Goal: Information Seeking & Learning: Learn about a topic

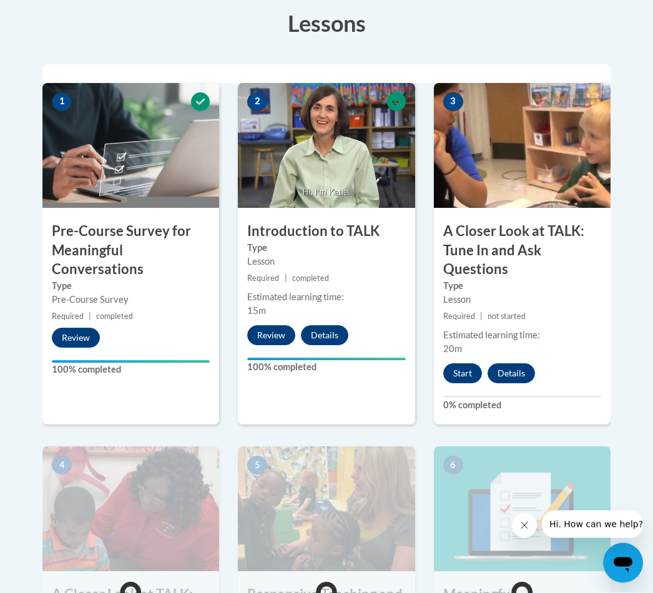
scroll to position [357, 0]
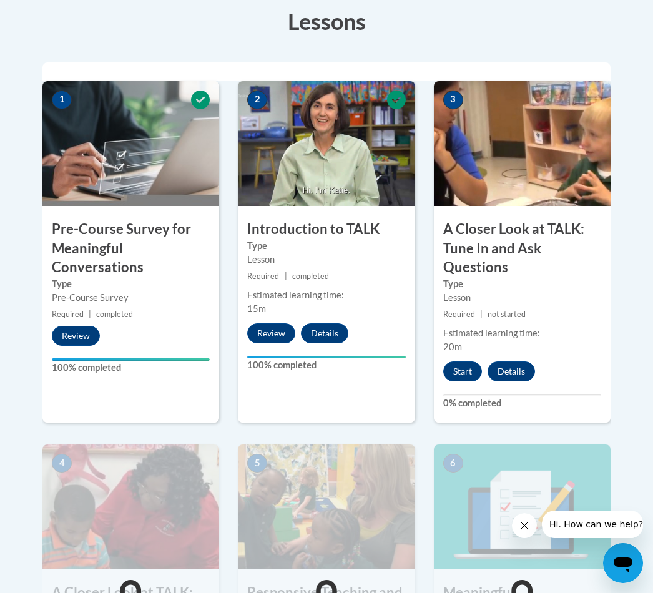
click at [467, 368] on button "Start" at bounding box center [462, 371] width 39 height 20
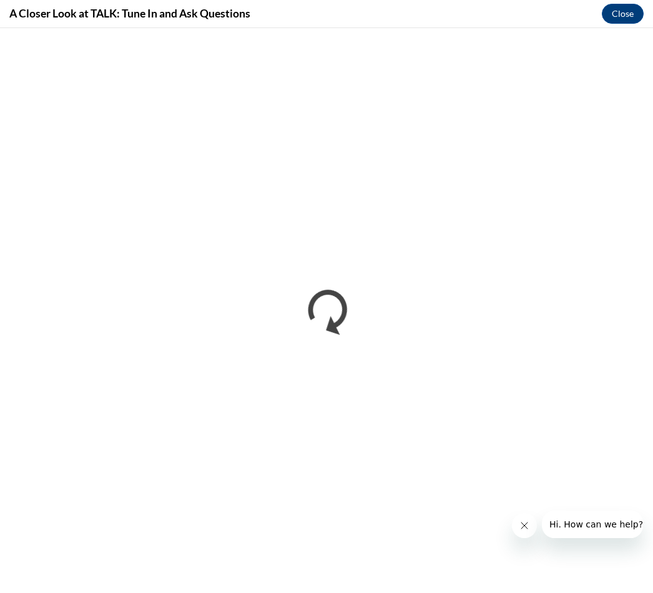
scroll to position [0, 0]
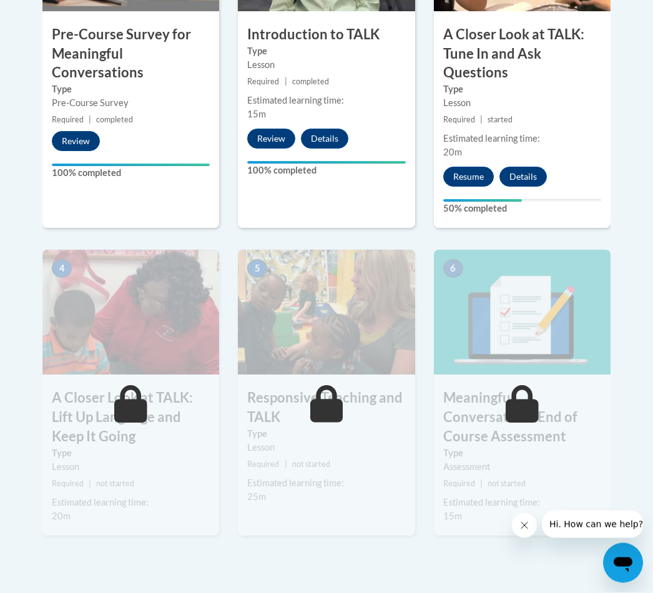
scroll to position [552, 0]
click at [472, 167] on button "Resume" at bounding box center [468, 177] width 51 height 20
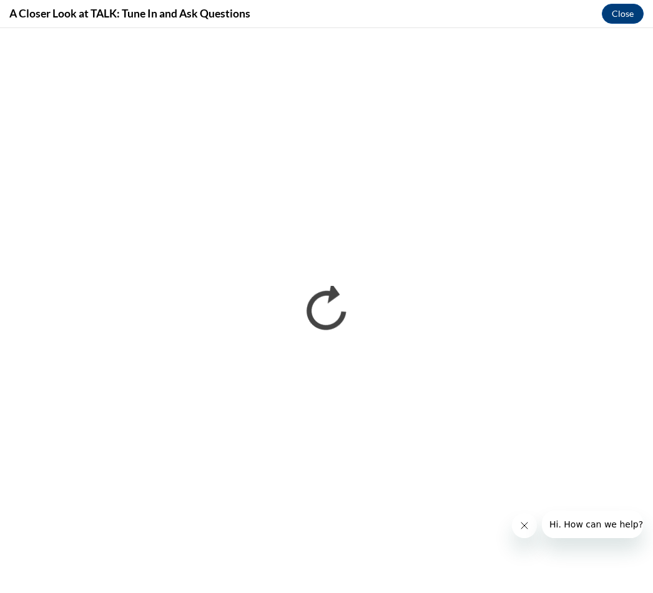
scroll to position [0, 0]
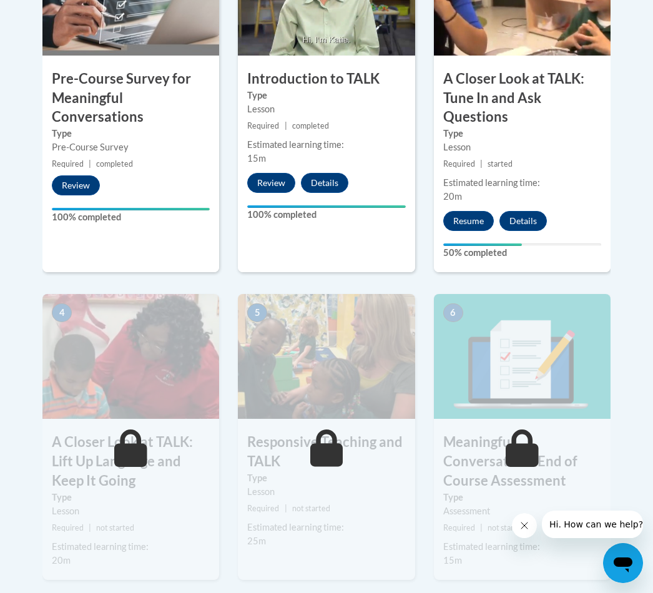
scroll to position [512, 0]
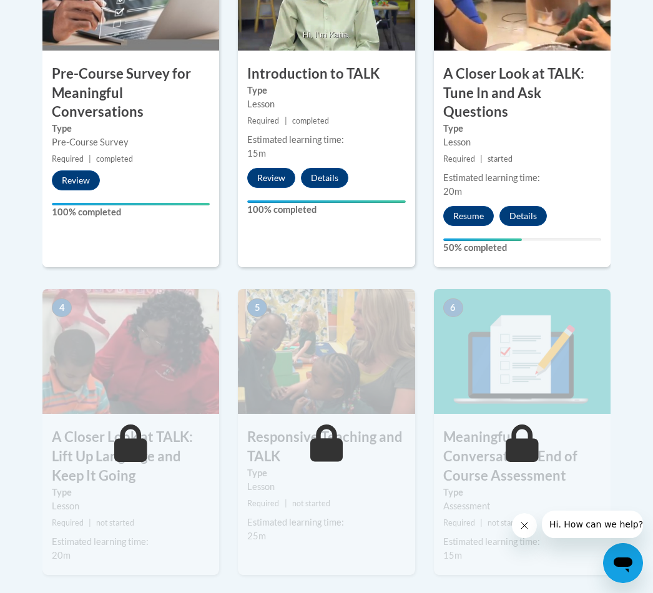
click at [461, 209] on button "Resume" at bounding box center [468, 216] width 51 height 20
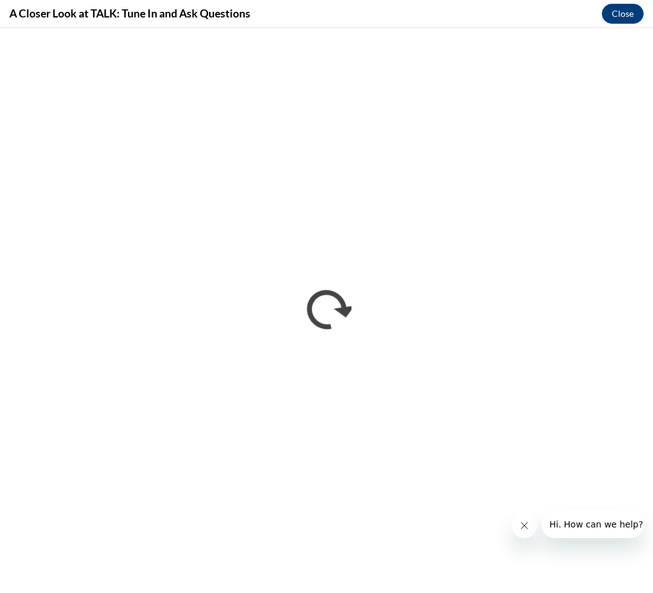
scroll to position [0, 0]
click at [620, 13] on button "Close" at bounding box center [622, 14] width 42 height 20
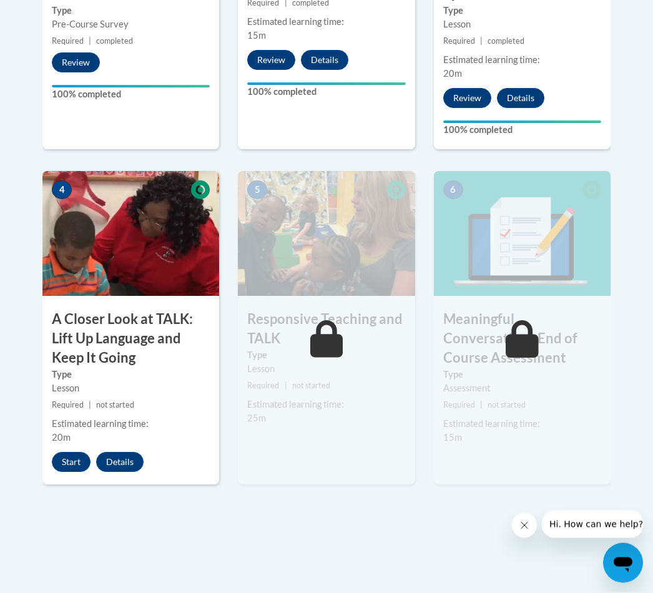
scroll to position [630, 0]
click at [68, 454] on button "Start" at bounding box center [71, 462] width 39 height 20
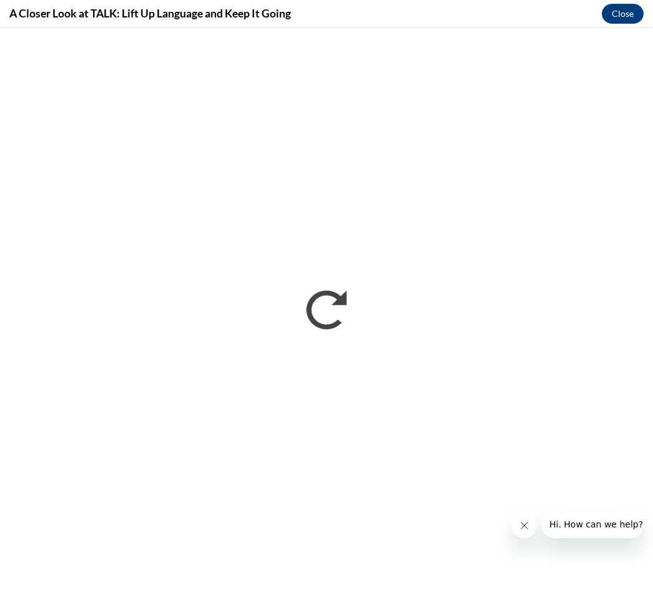
scroll to position [0, 0]
click at [528, 515] on button "Close message from company" at bounding box center [524, 525] width 25 height 25
click at [621, 11] on button "Close" at bounding box center [622, 14] width 42 height 20
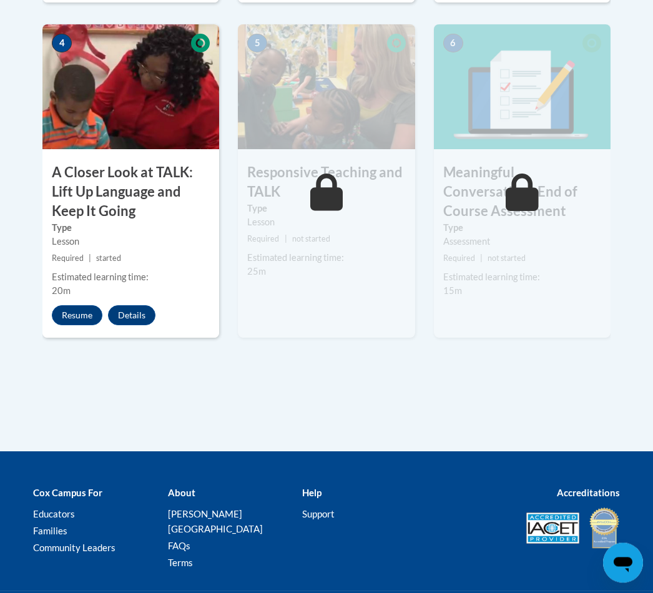
scroll to position [790, 0]
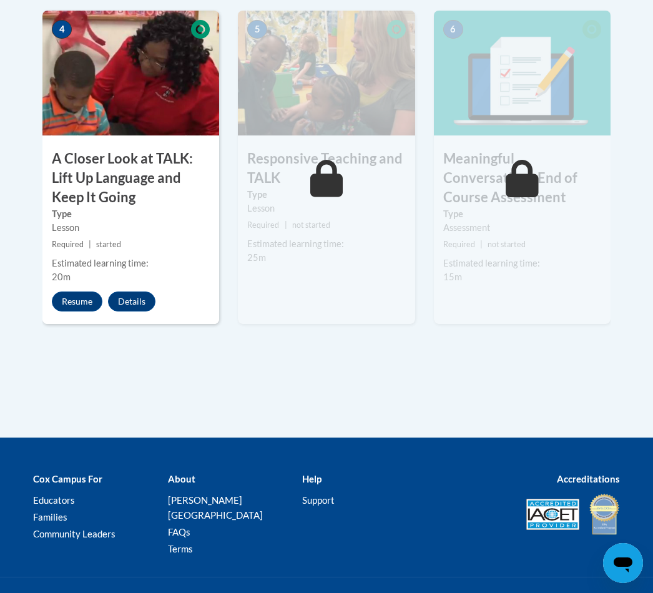
click at [79, 293] on button "Resume" at bounding box center [77, 301] width 51 height 20
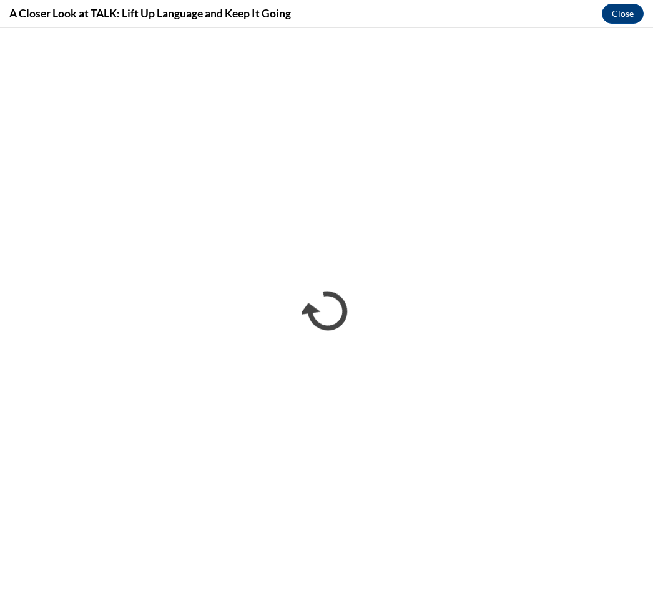
scroll to position [0, 0]
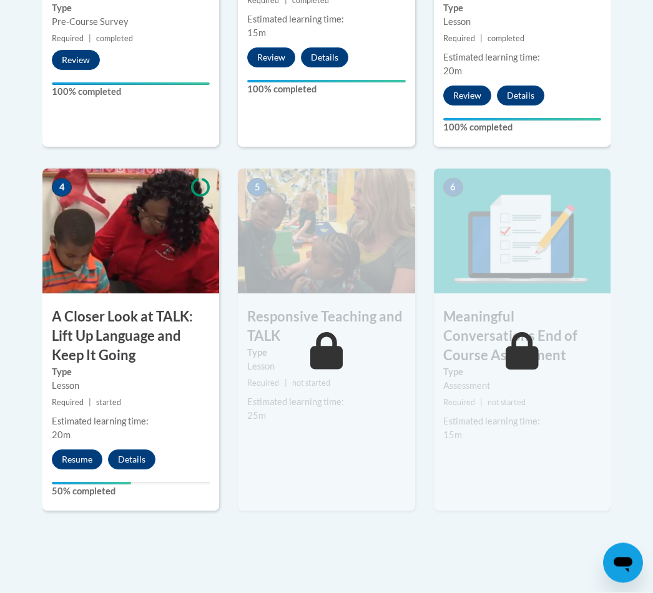
scroll to position [633, 0]
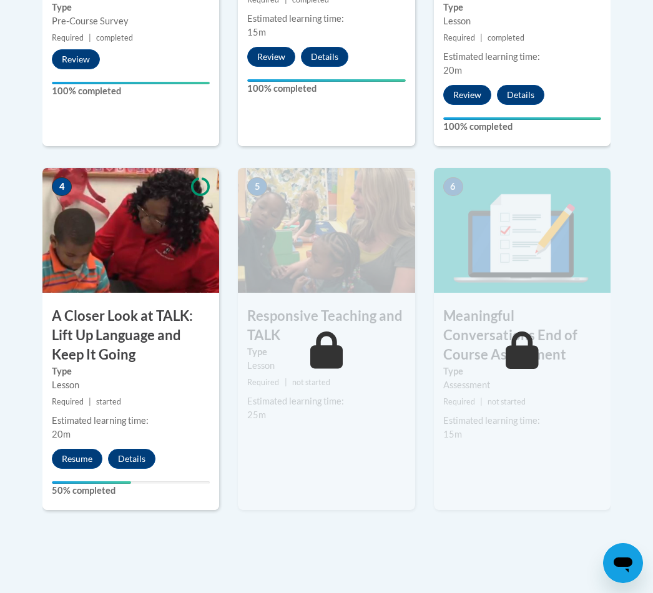
click at [69, 462] on button "Resume" at bounding box center [77, 459] width 51 height 20
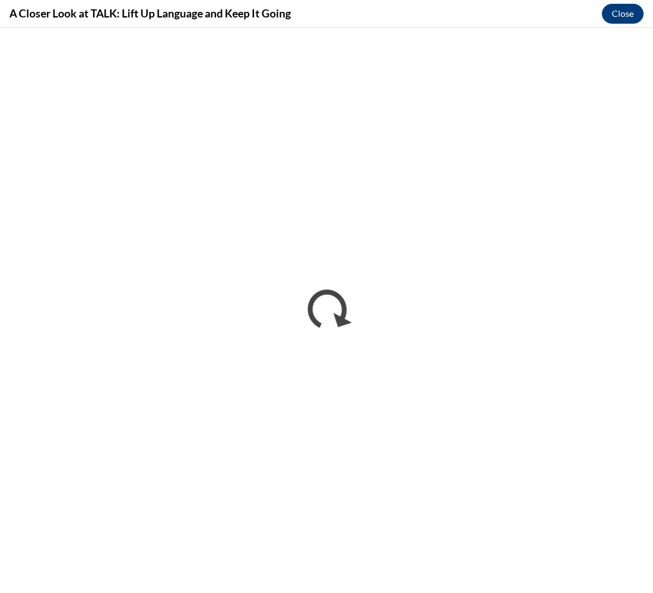
scroll to position [0, 0]
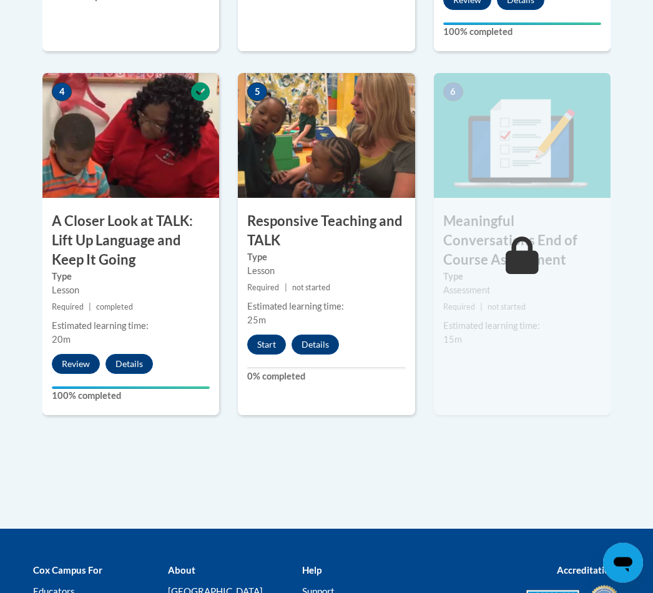
scroll to position [734, 0]
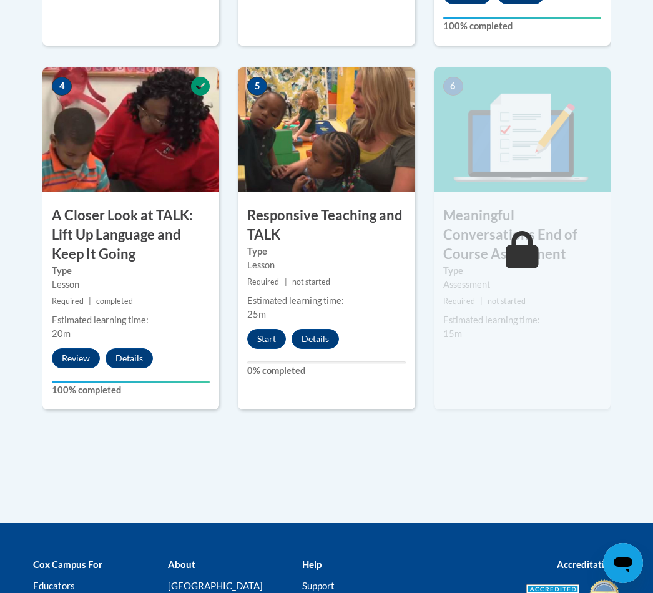
click at [270, 336] on button "Start" at bounding box center [266, 339] width 39 height 20
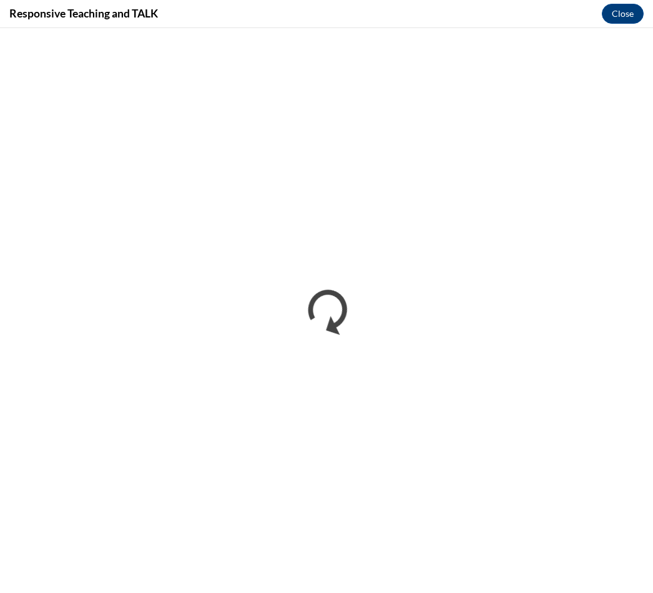
scroll to position [753, 0]
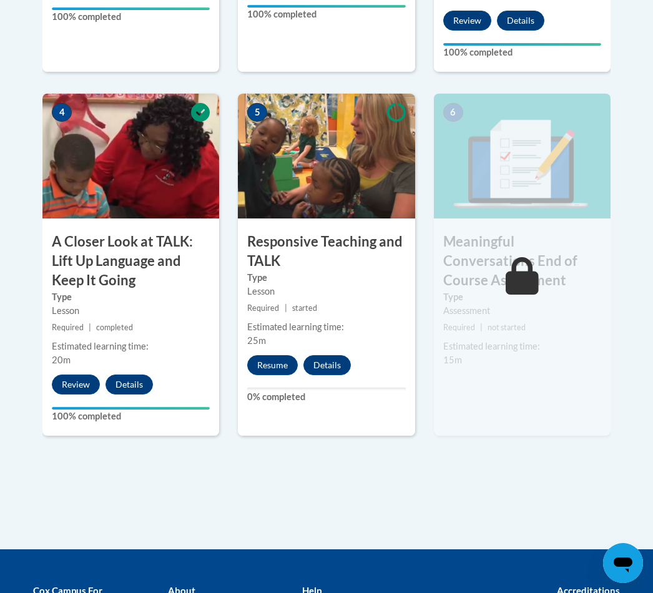
scroll to position [707, 0]
click at [275, 346] on div "5 Responsive Teaching and TALK Type Lesson Required | started Estimated learnin…" at bounding box center [326, 265] width 177 height 342
click at [271, 366] on button "Resume" at bounding box center [272, 366] width 51 height 20
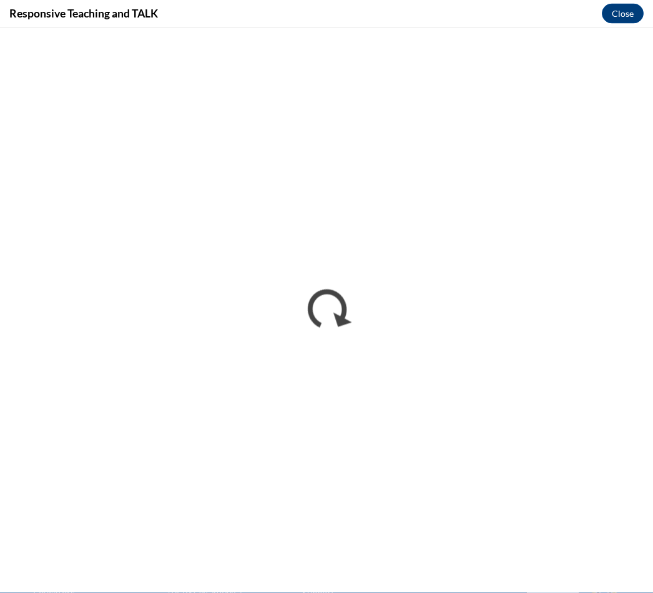
scroll to position [727, 0]
